Goal: Task Accomplishment & Management: Complete application form

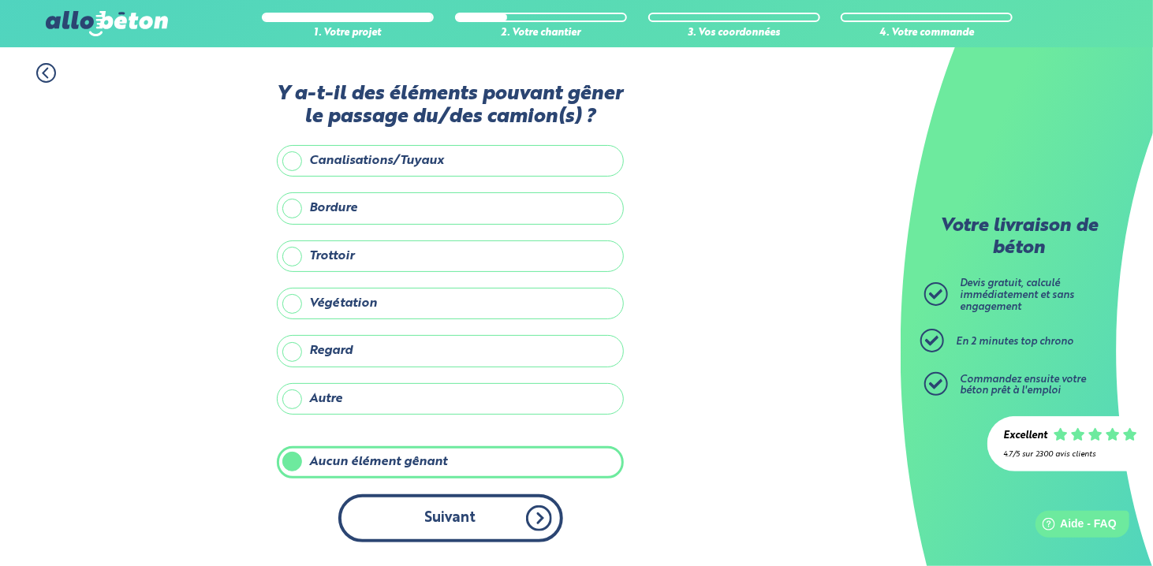
click at [407, 526] on button "Suivant" at bounding box center [450, 518] width 225 height 48
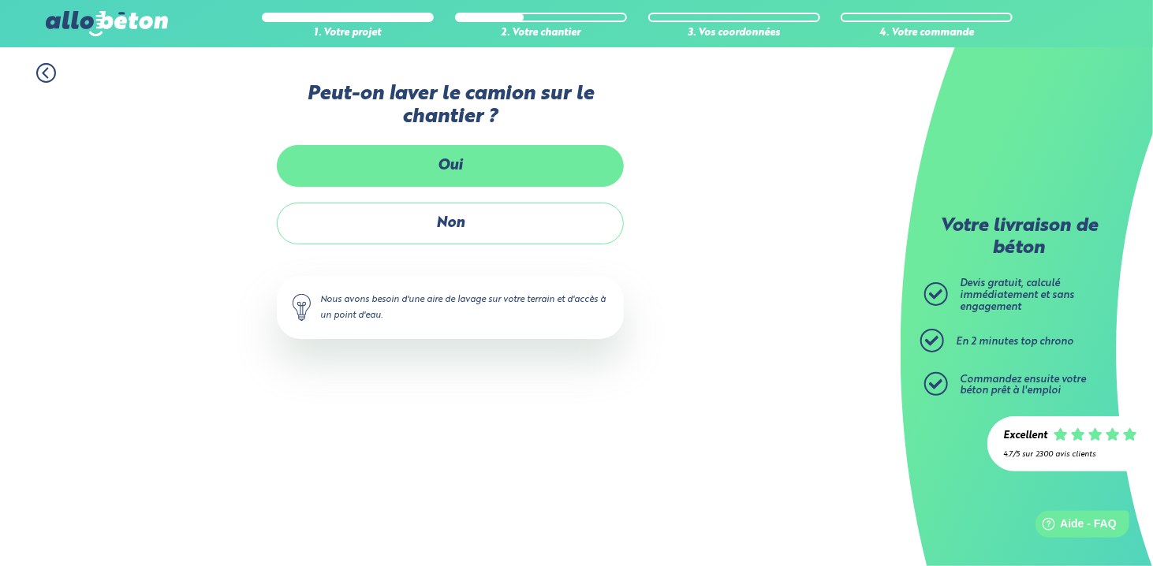
click at [489, 159] on label "Oui" at bounding box center [450, 166] width 347 height 42
click at [0, 0] on input "Oui" at bounding box center [0, 0] width 0 height 0
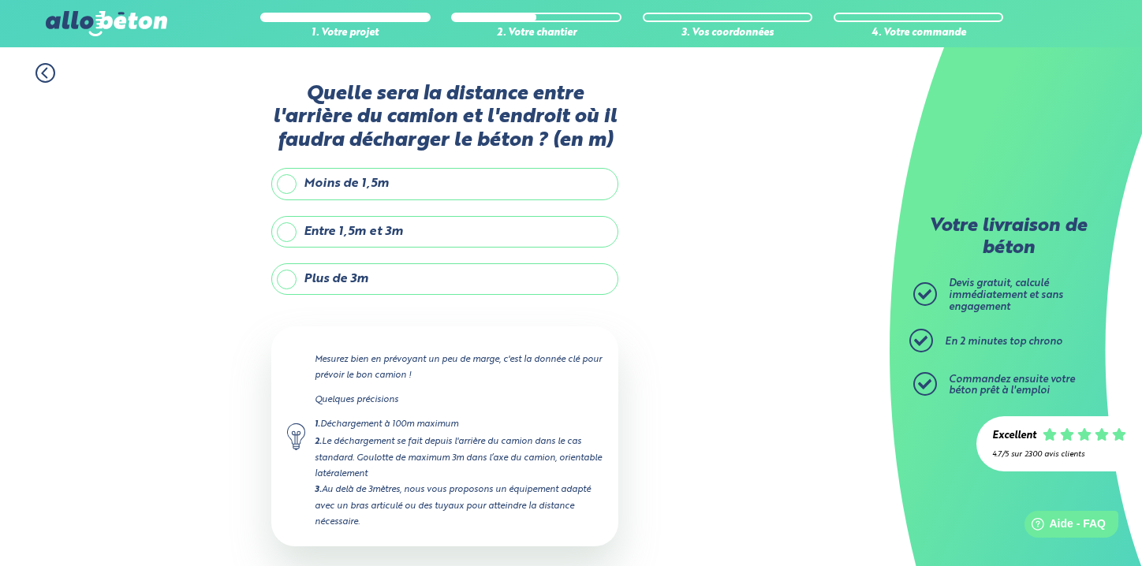
click at [498, 187] on label "Moins de 1,5m" at bounding box center [444, 184] width 347 height 32
click at [0, 0] on input "Moins de 1,5m" at bounding box center [0, 0] width 0 height 0
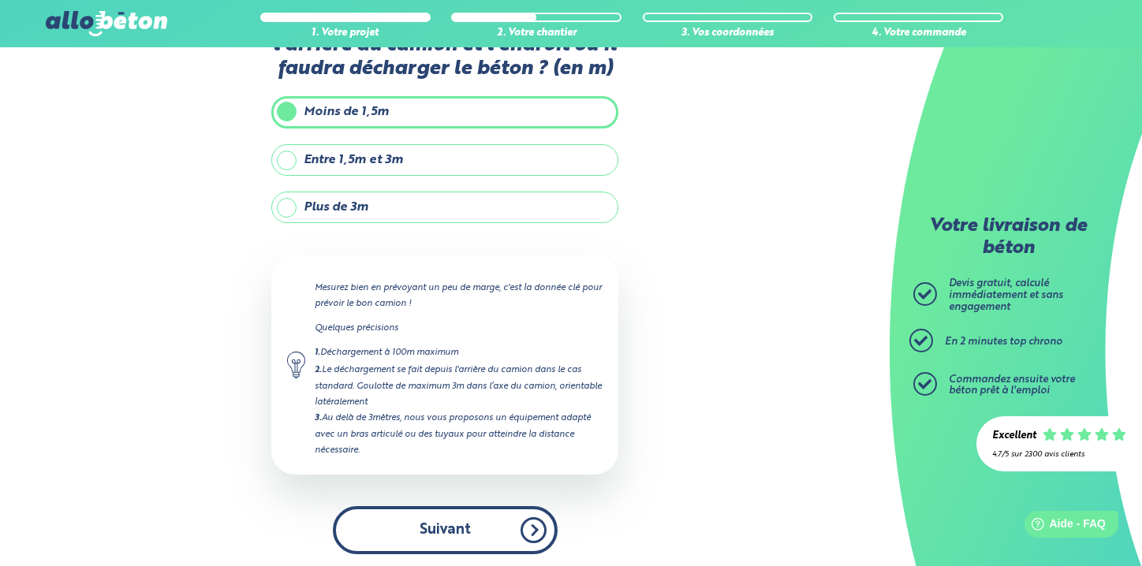
click at [479, 518] on button "Suivant" at bounding box center [445, 530] width 225 height 48
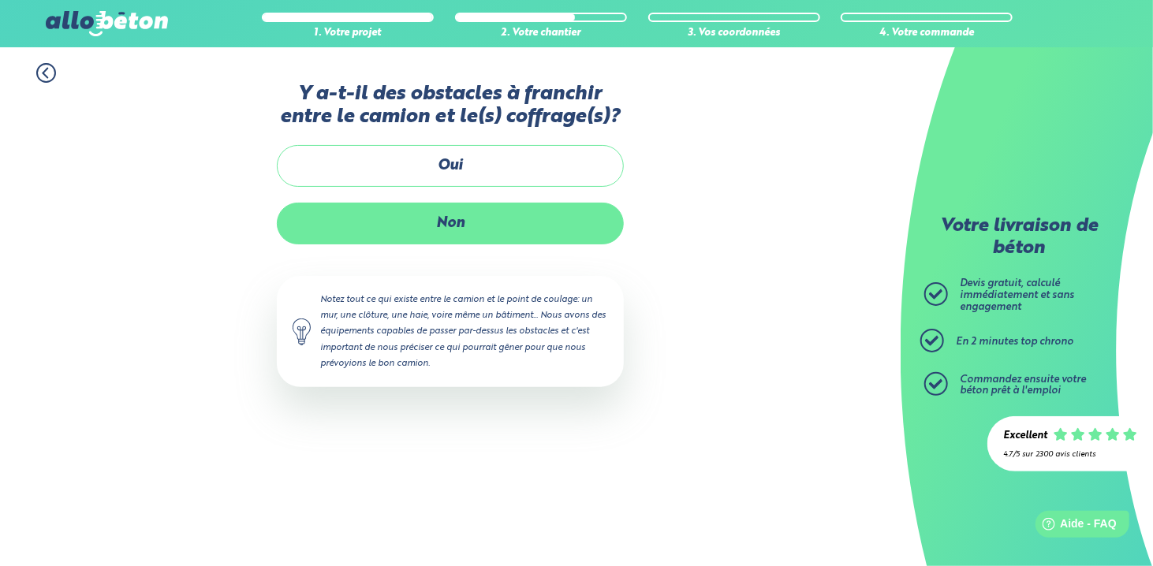
click at [550, 229] on label "Non" at bounding box center [450, 224] width 347 height 42
click at [0, 0] on input "Non" at bounding box center [0, 0] width 0 height 0
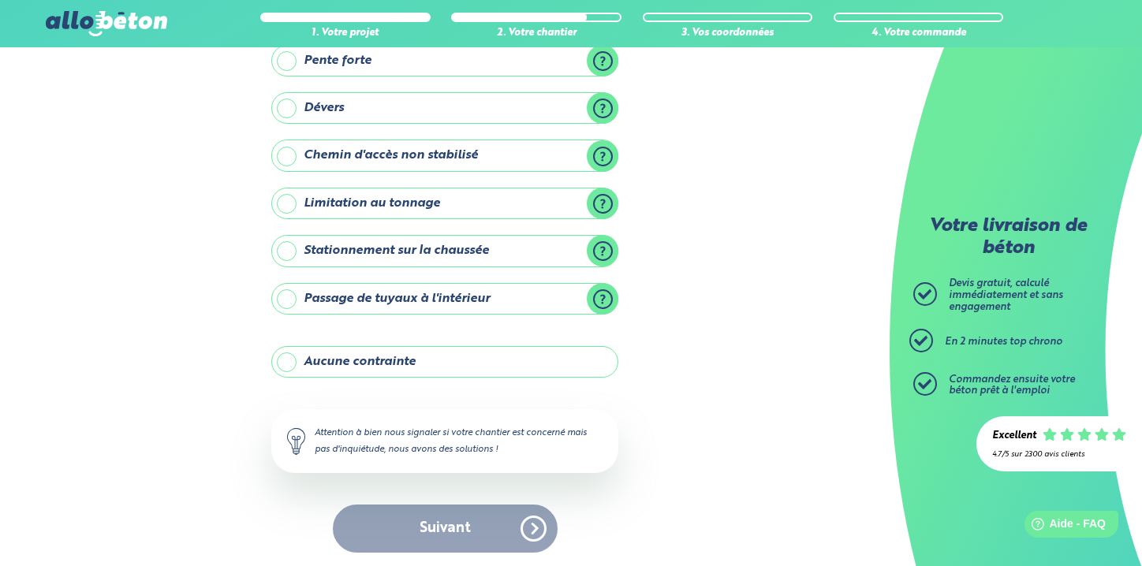
scroll to position [162, 0]
click at [536, 379] on div "Y-a t-il des contraintes particulières pour votre chantier ? Ligne électrique a…" at bounding box center [444, 245] width 347 height 648
click at [540, 363] on label "Aucune contrainte" at bounding box center [444, 363] width 347 height 32
click at [0, 0] on input "Aucune contrainte" at bounding box center [0, 0] width 0 height 0
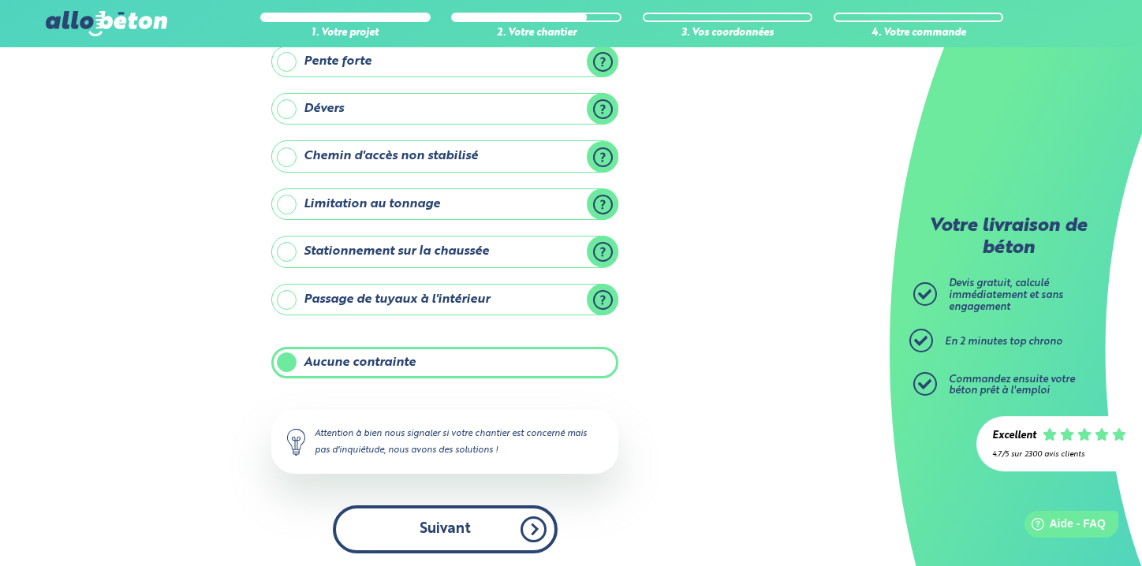
click at [517, 514] on button "Suivant" at bounding box center [445, 529] width 225 height 48
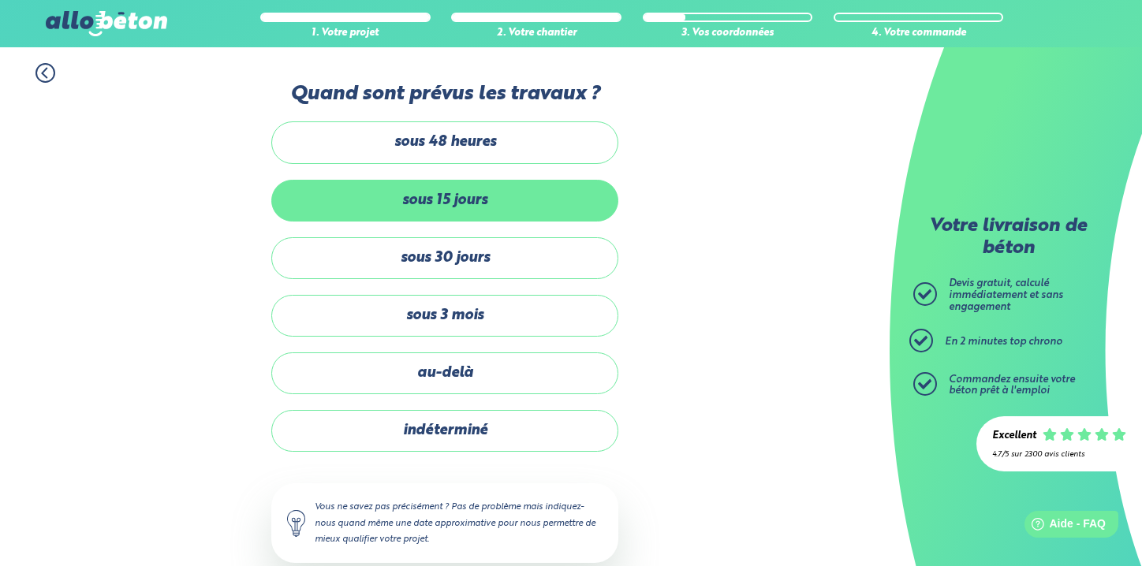
click at [579, 186] on label "sous 15 jours" at bounding box center [444, 201] width 347 height 42
click at [0, 0] on input "sous 15 jours" at bounding box center [0, 0] width 0 height 0
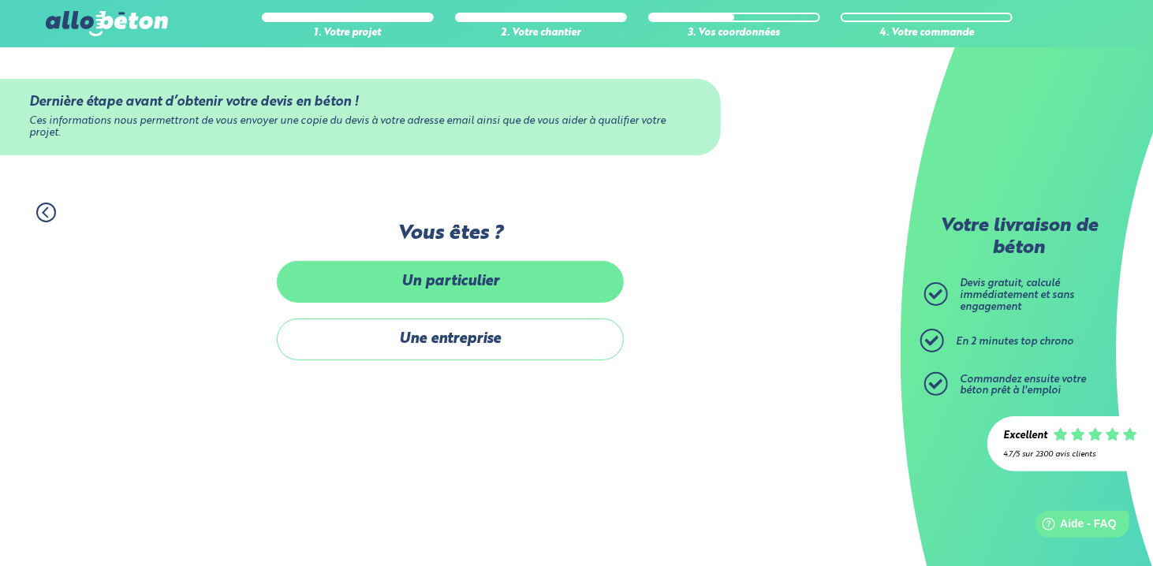
click at [535, 295] on label "Un particulier" at bounding box center [450, 282] width 347 height 42
click at [0, 0] on input "Un particulier" at bounding box center [0, 0] width 0 height 0
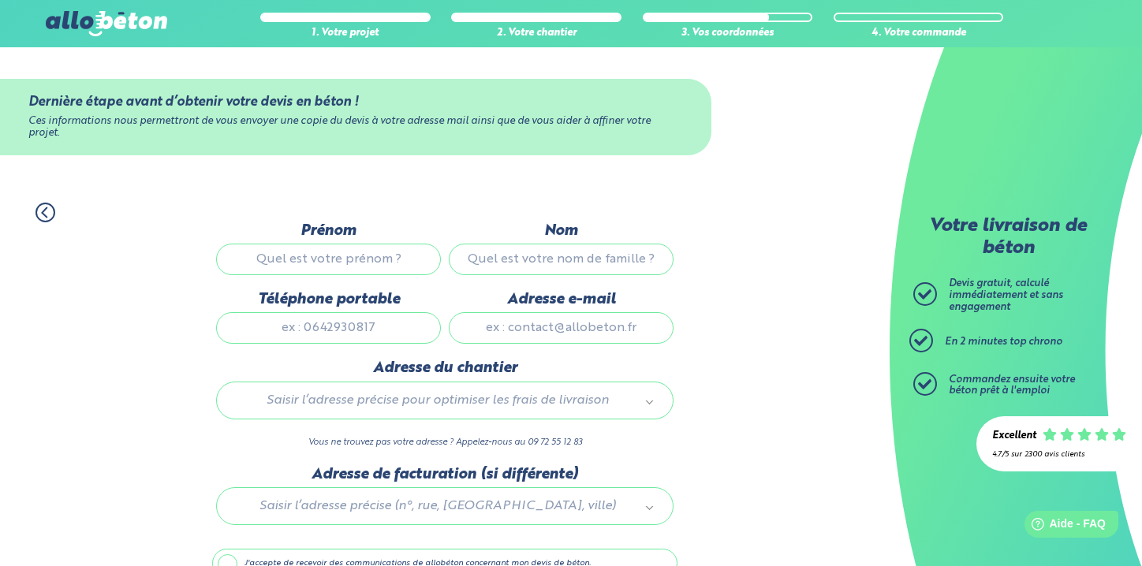
scroll to position [82, 0]
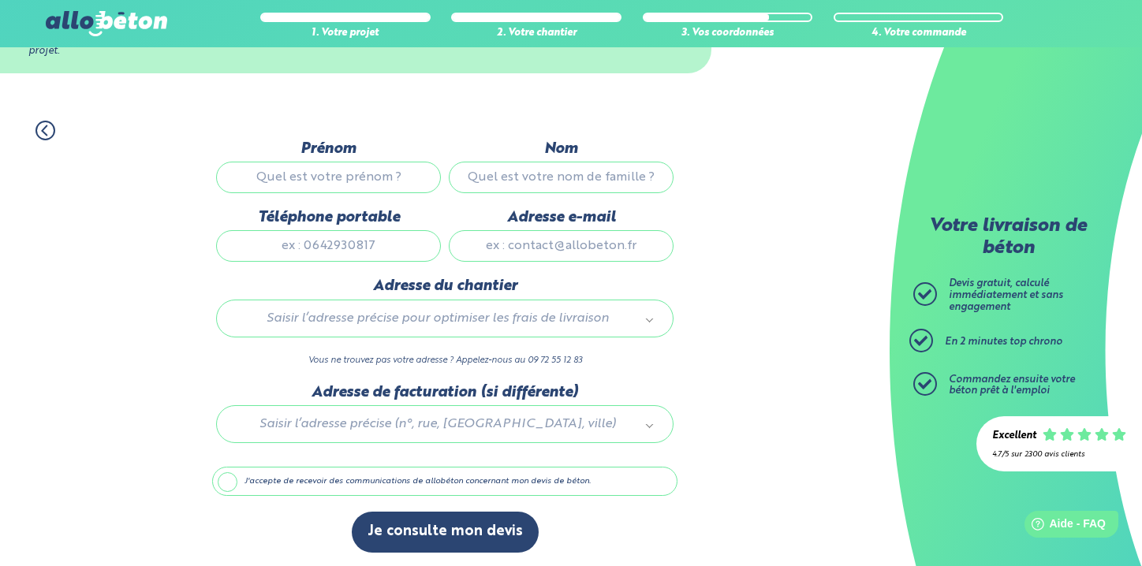
click at [410, 183] on input "Prénom" at bounding box center [328, 178] width 225 height 32
type input "pAULF"
type input "fLO"
type input "0605048578"
type input "PA"
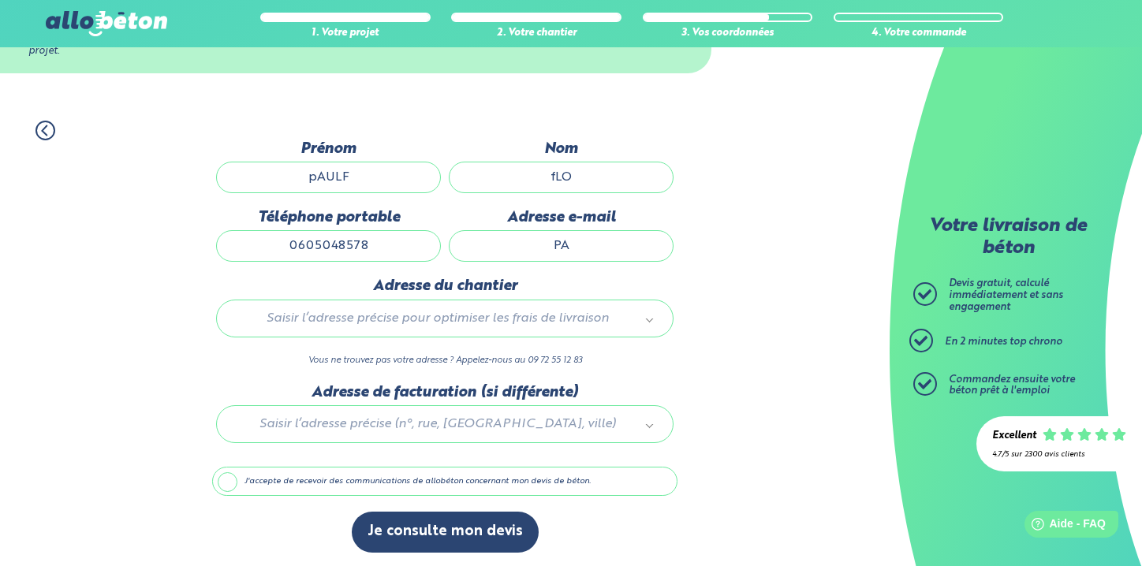
click at [605, 246] on input "PA" at bounding box center [561, 246] width 225 height 32
type input "[EMAIL_ADDRESS][DOMAIN_NAME]"
click at [483, 330] on div "Saisir l’adresse précise pour optimiser les frais de livraison" at bounding box center [444, 319] width 457 height 38
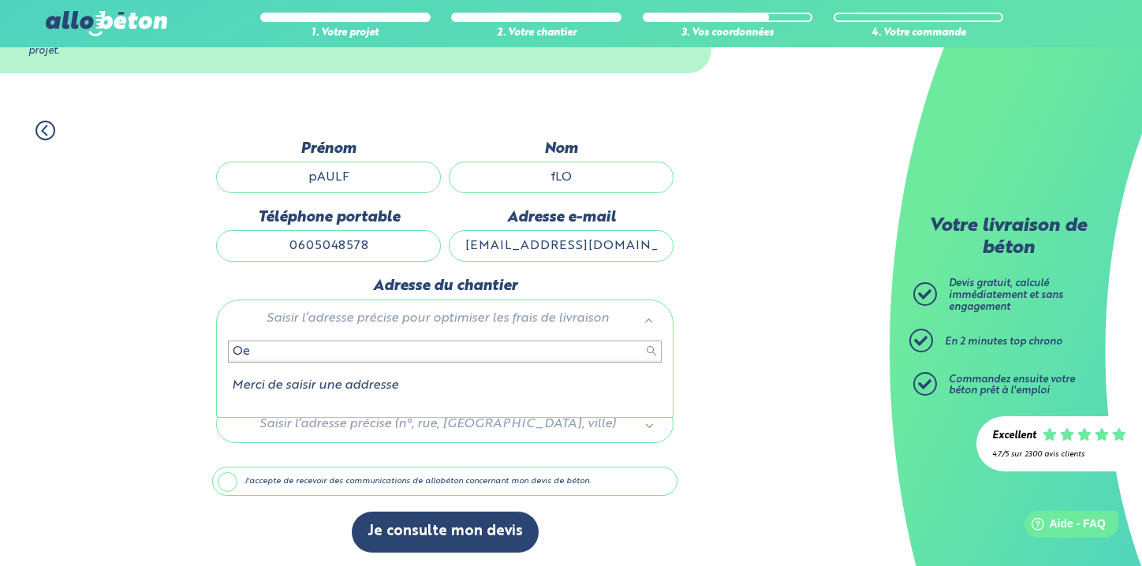
type input "O"
type input "î"
type input "É"
type input "Æ"
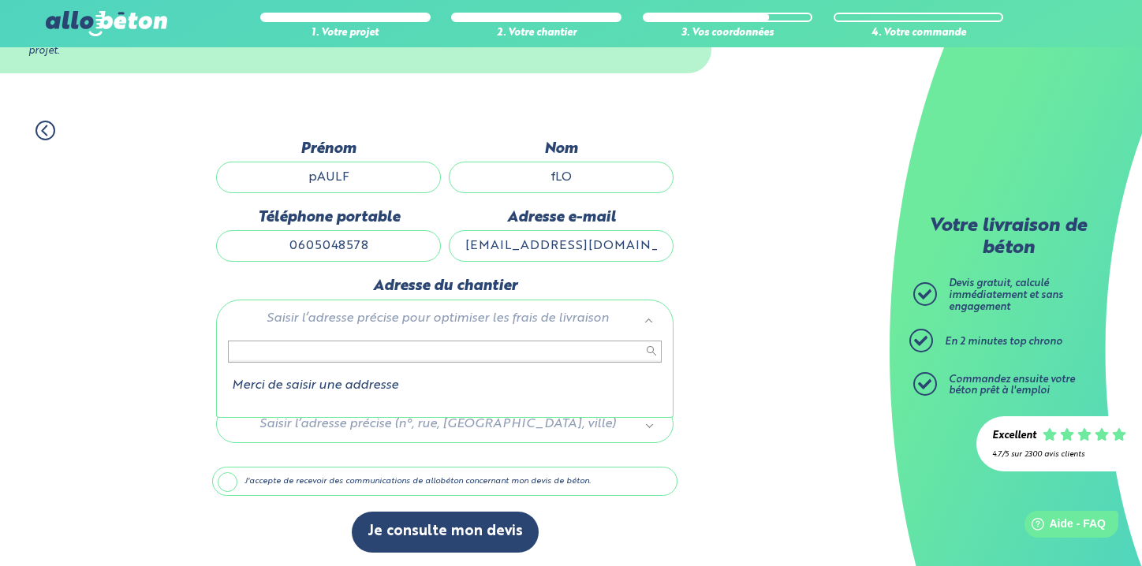
type input "æ"
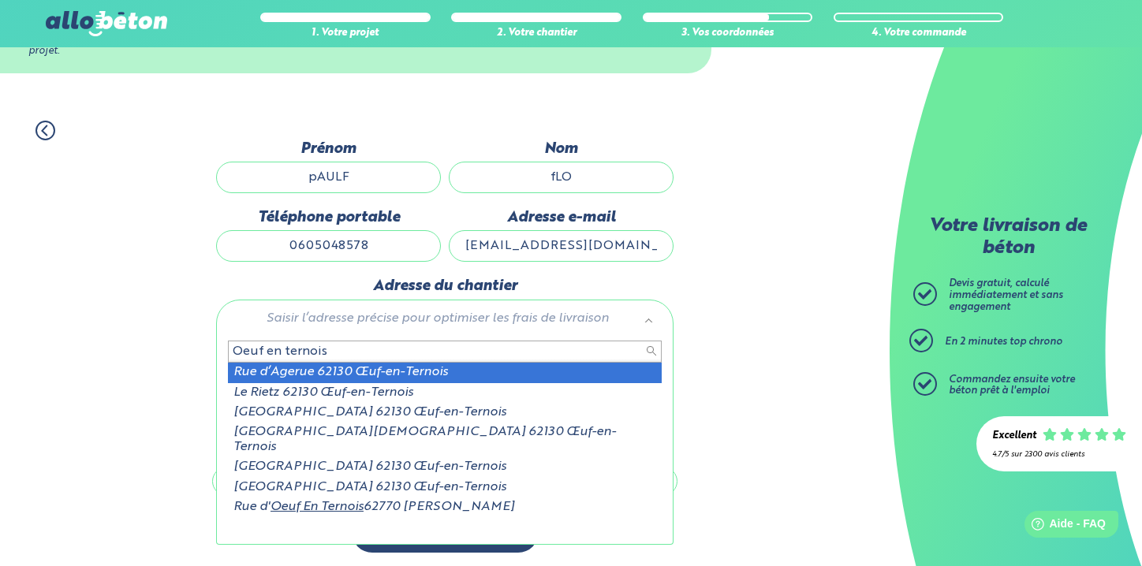
type input "Oeuf en ternois"
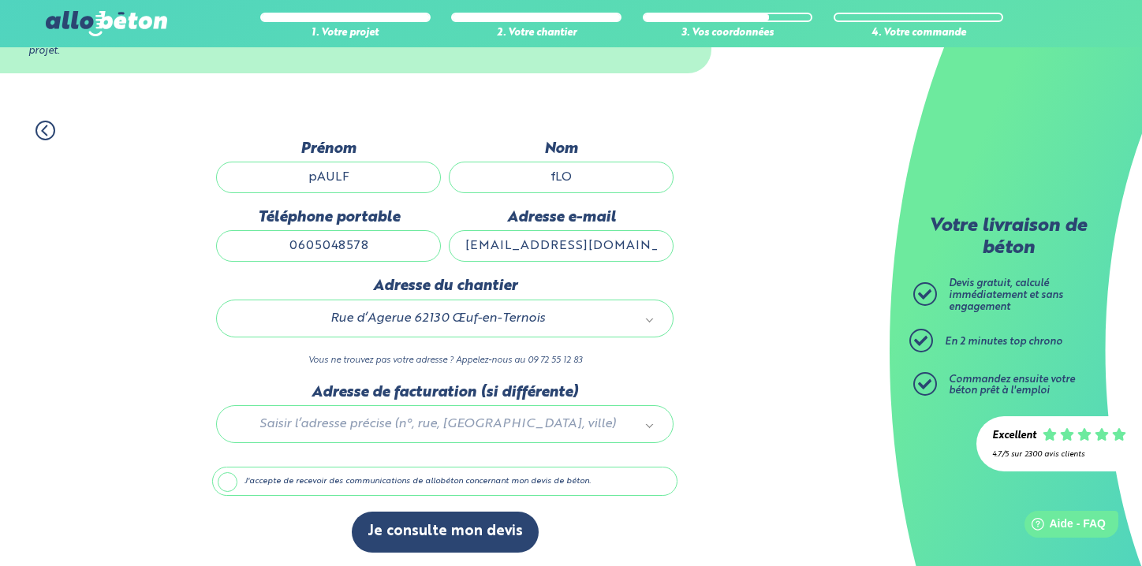
click at [555, 432] on div at bounding box center [444, 421] width 465 height 75
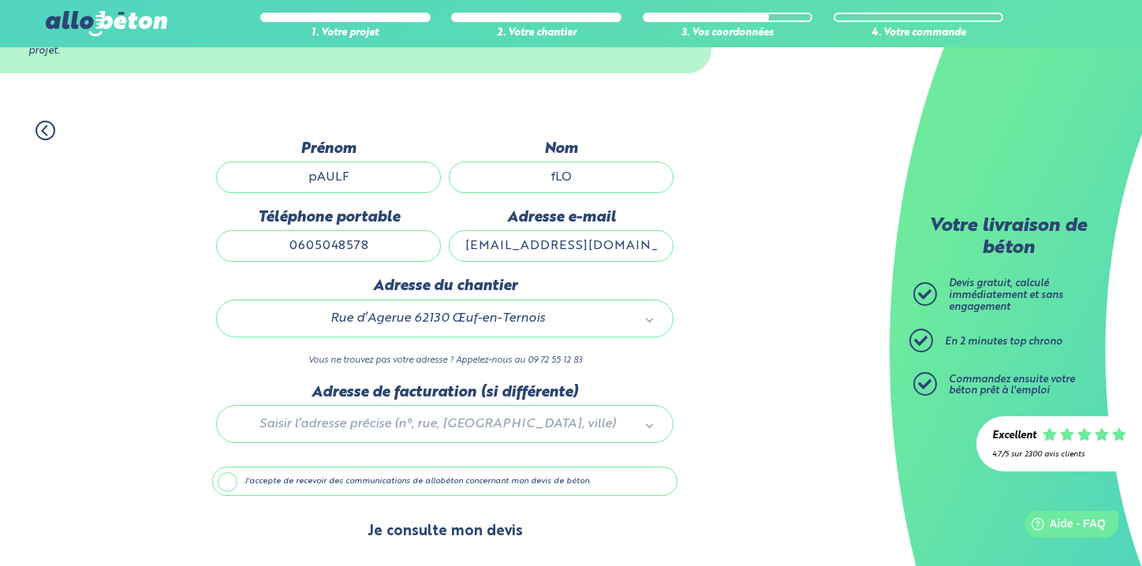
click at [476, 525] on button "Je consulte mon devis" at bounding box center [445, 532] width 187 height 40
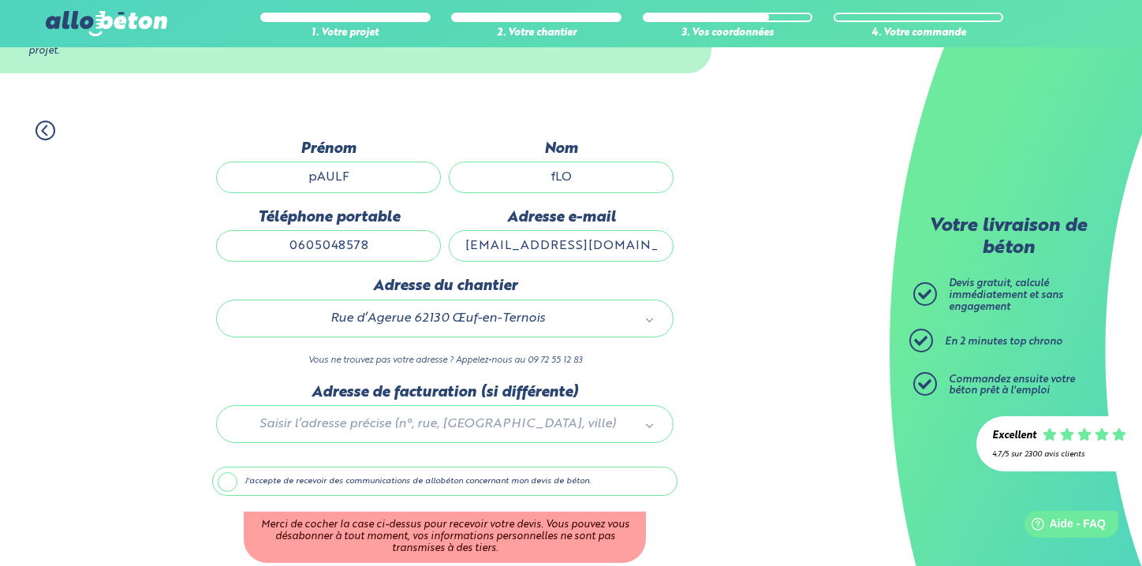
scroll to position [148, 0]
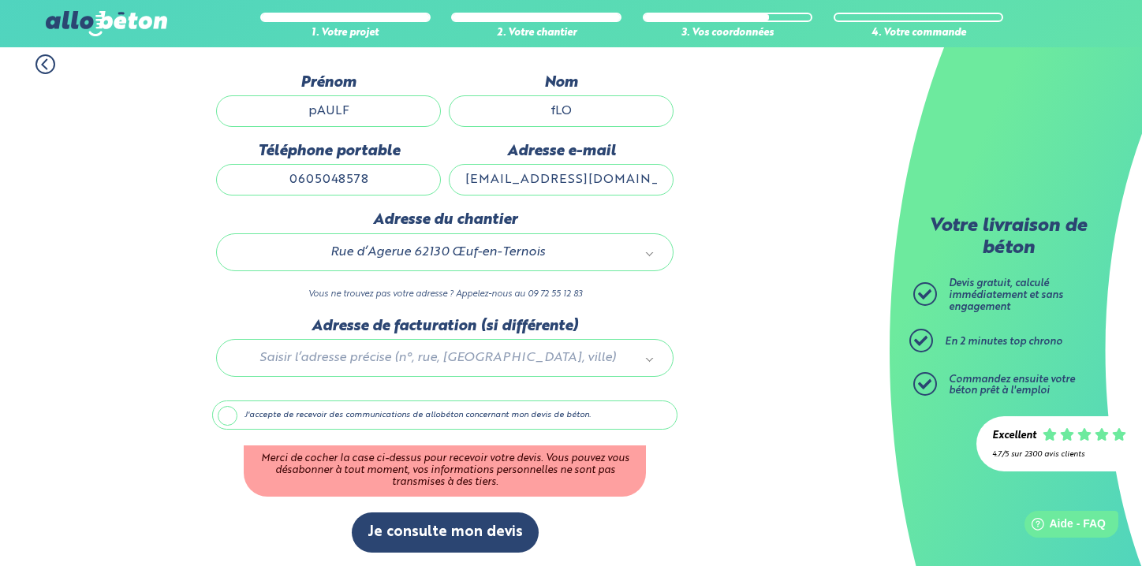
click at [342, 408] on label "J'accepte de recevoir des communications de allobéton concernant mon devis de b…" at bounding box center [444, 415] width 465 height 30
click at [0, 0] on input "J'accepte de recevoir des communications de allobéton concernant mon devis de b…" at bounding box center [0, 0] width 0 height 0
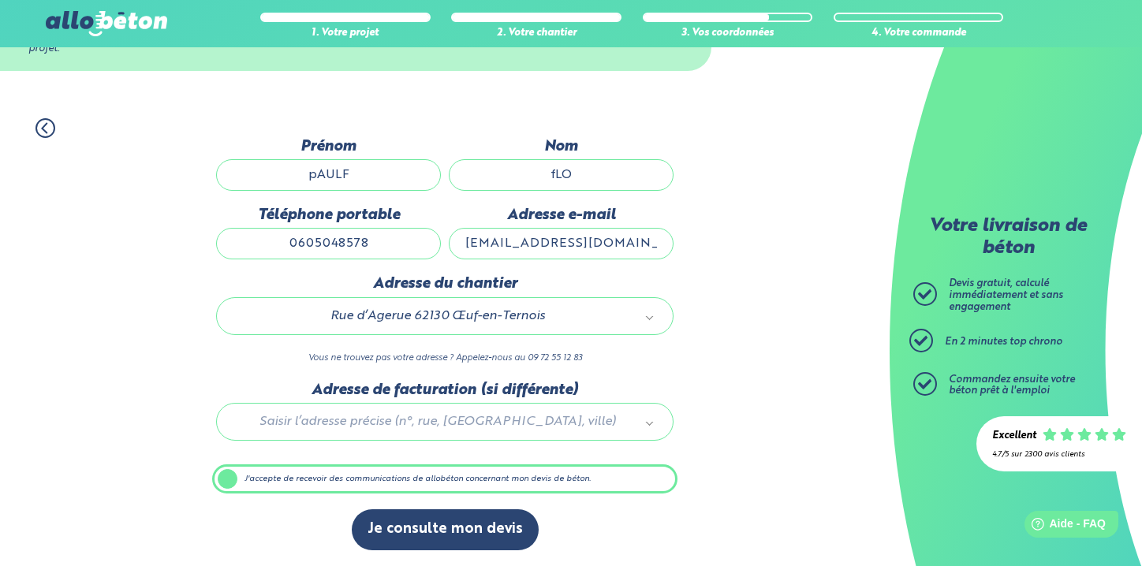
scroll to position [82, 0]
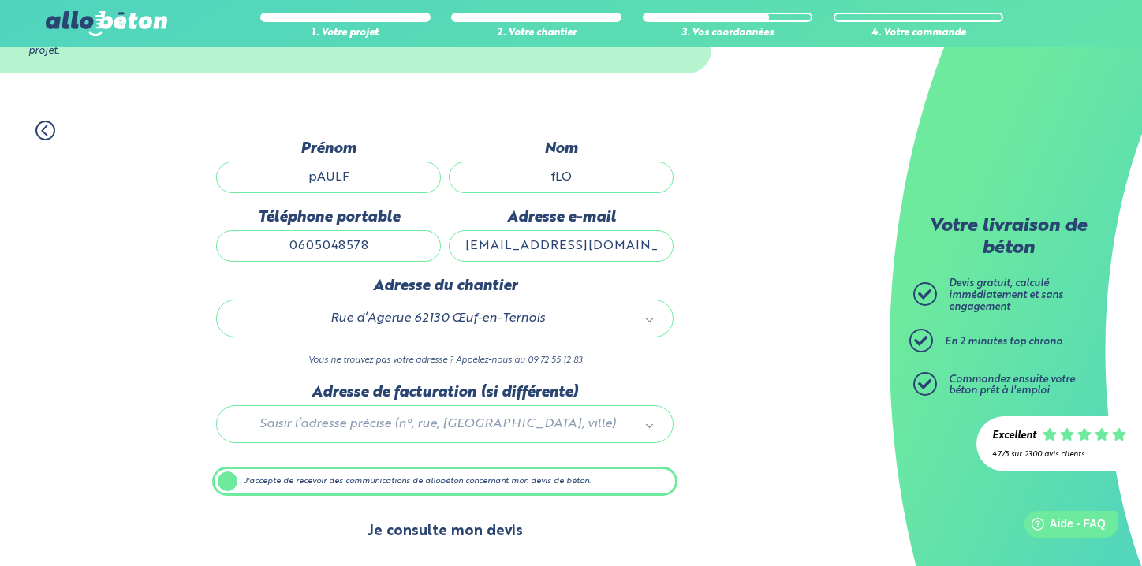
click at [393, 523] on button "Je consulte mon devis" at bounding box center [445, 532] width 187 height 40
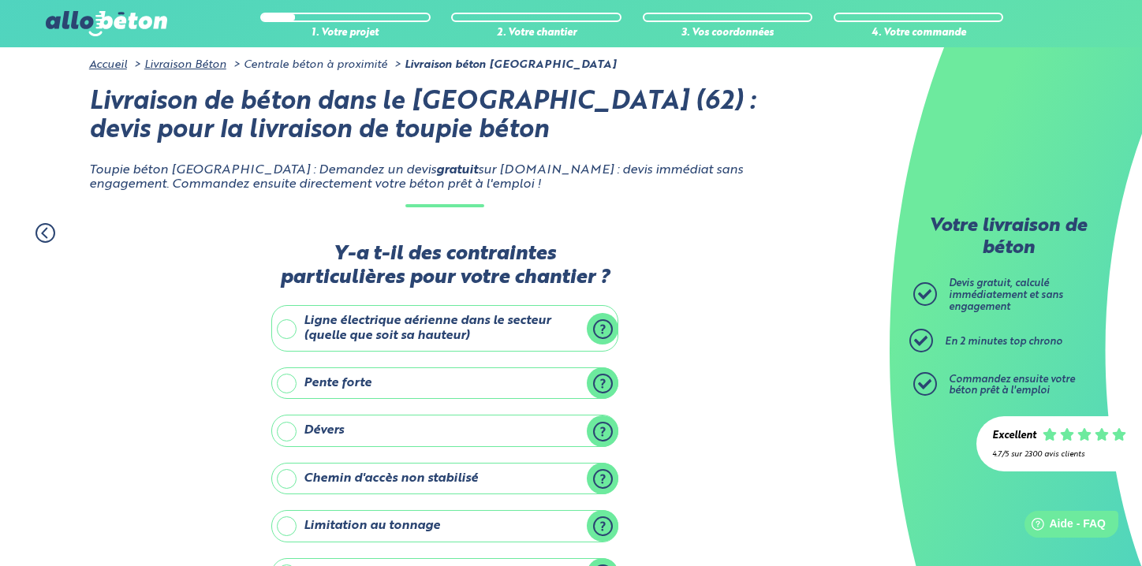
scroll to position [162, 0]
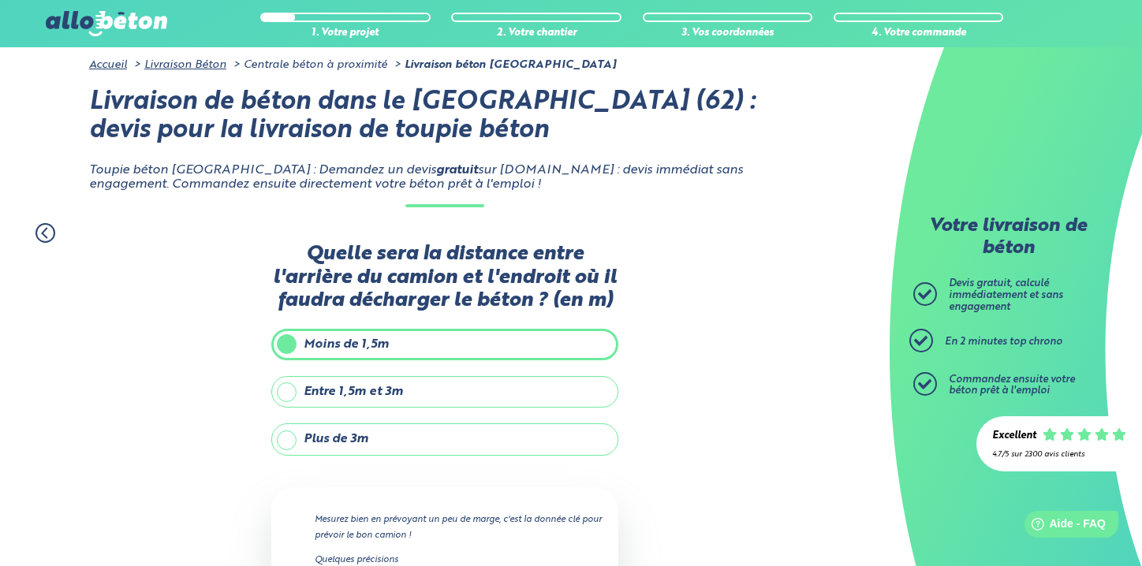
scroll to position [72, 0]
